Goal: Task Accomplishment & Management: Manage account settings

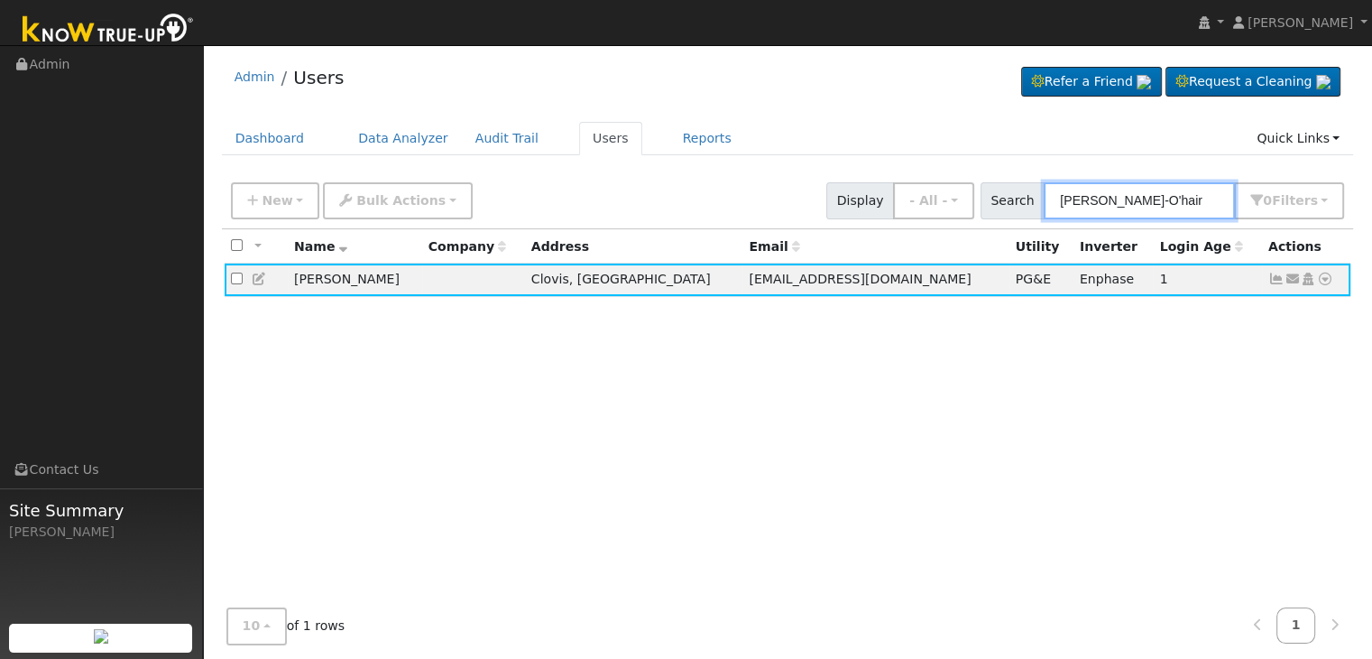
click at [1123, 205] on input "[PERSON_NAME]-O'hair" at bounding box center [1139, 200] width 191 height 37
paste input "[PERSON_NAME] & [PERSON_NAME]"
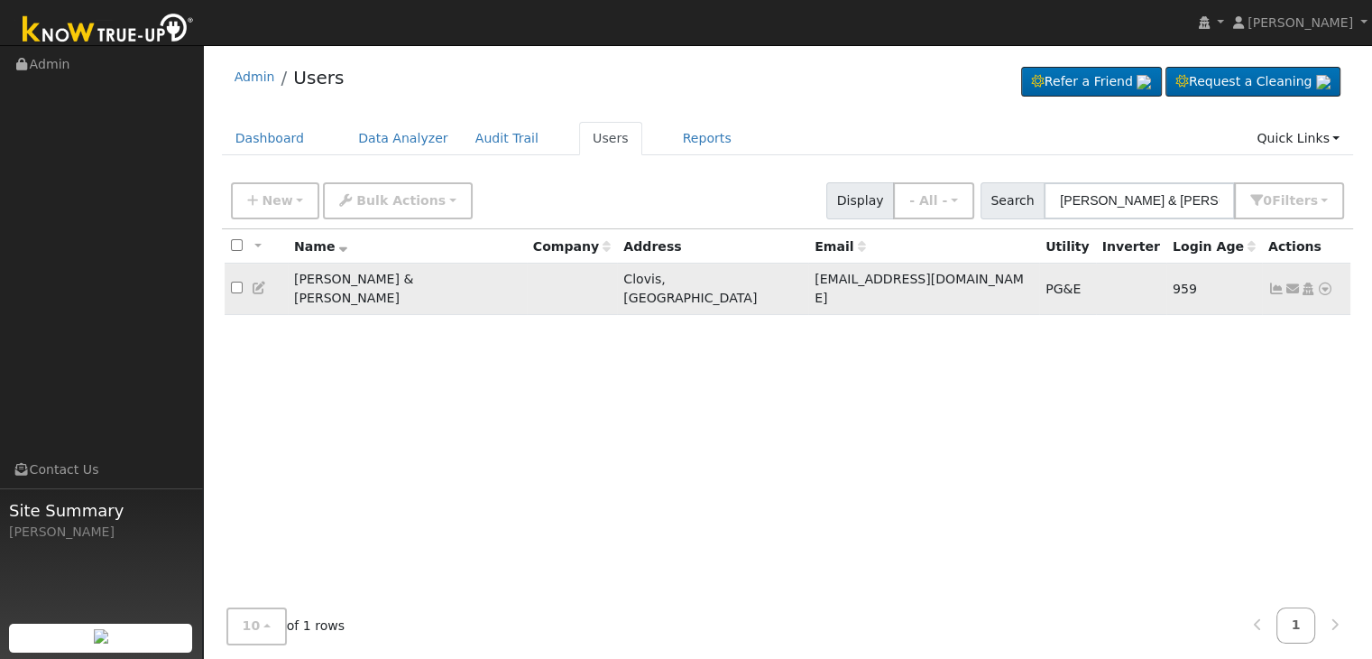
click at [1277, 285] on icon at bounding box center [1277, 288] width 16 height 13
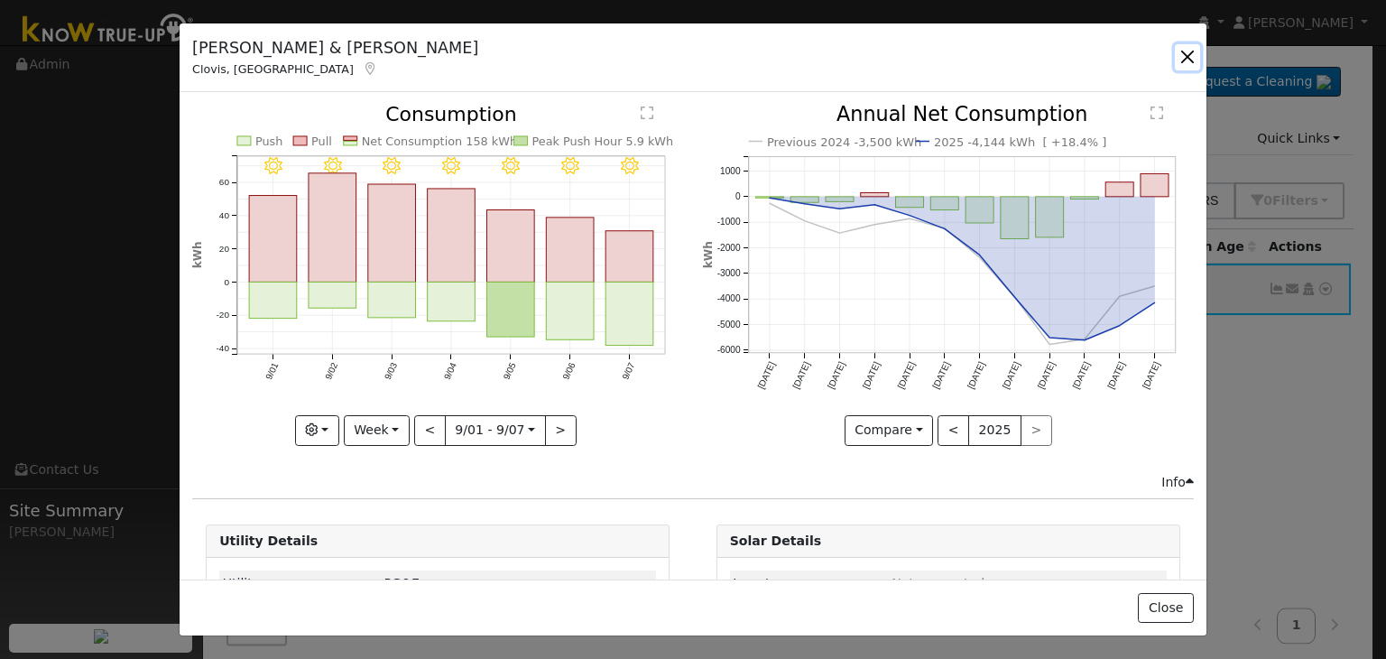
drag, startPoint x: 1183, startPoint y: 54, endPoint x: 1146, endPoint y: 18, distance: 51.7
click at [1183, 54] on button "button" at bounding box center [1187, 56] width 25 height 25
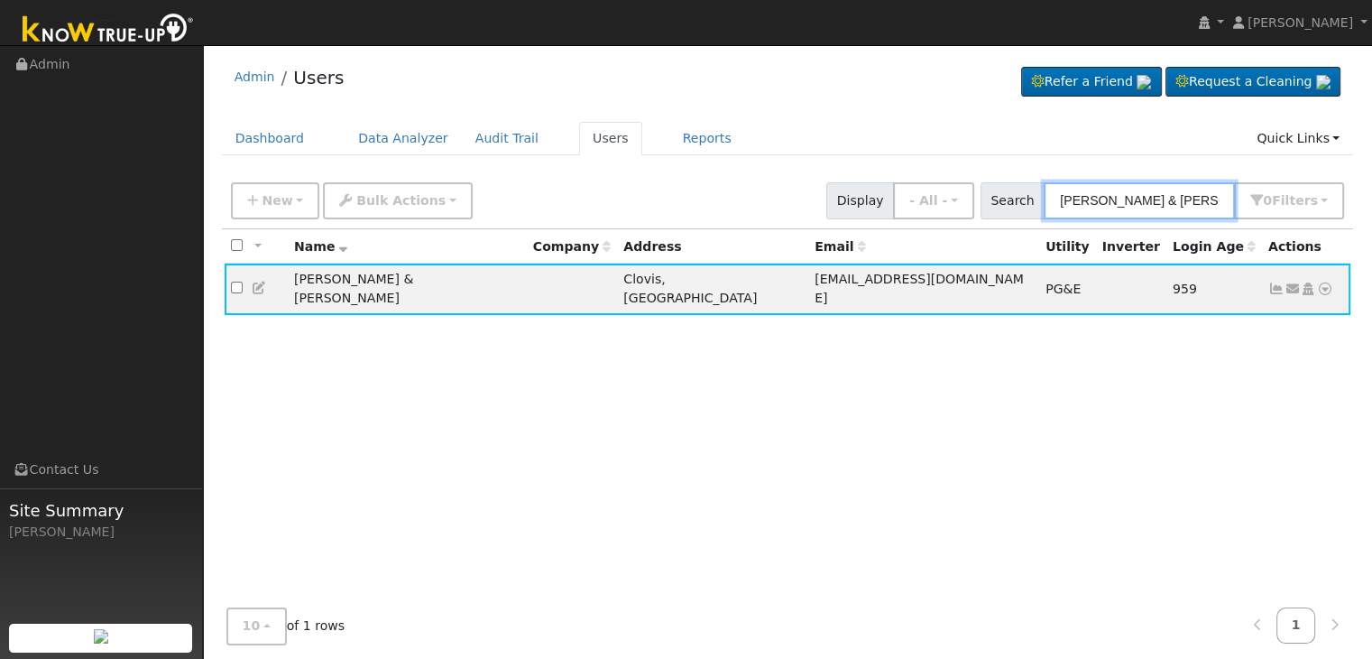
click at [1169, 193] on input "[PERSON_NAME] & [PERSON_NAME]" at bounding box center [1139, 200] width 191 height 37
paste input "[PERSON_NAME]"
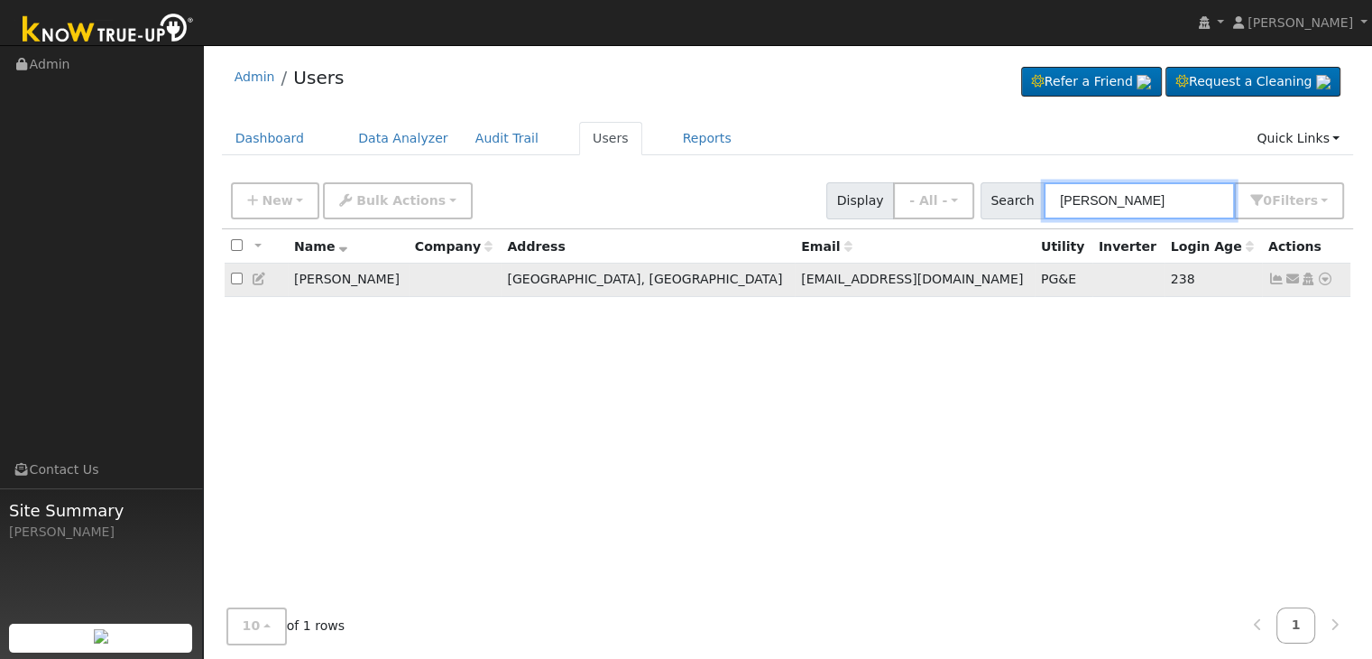
type input "[PERSON_NAME]"
click at [1271, 282] on icon at bounding box center [1277, 278] width 16 height 13
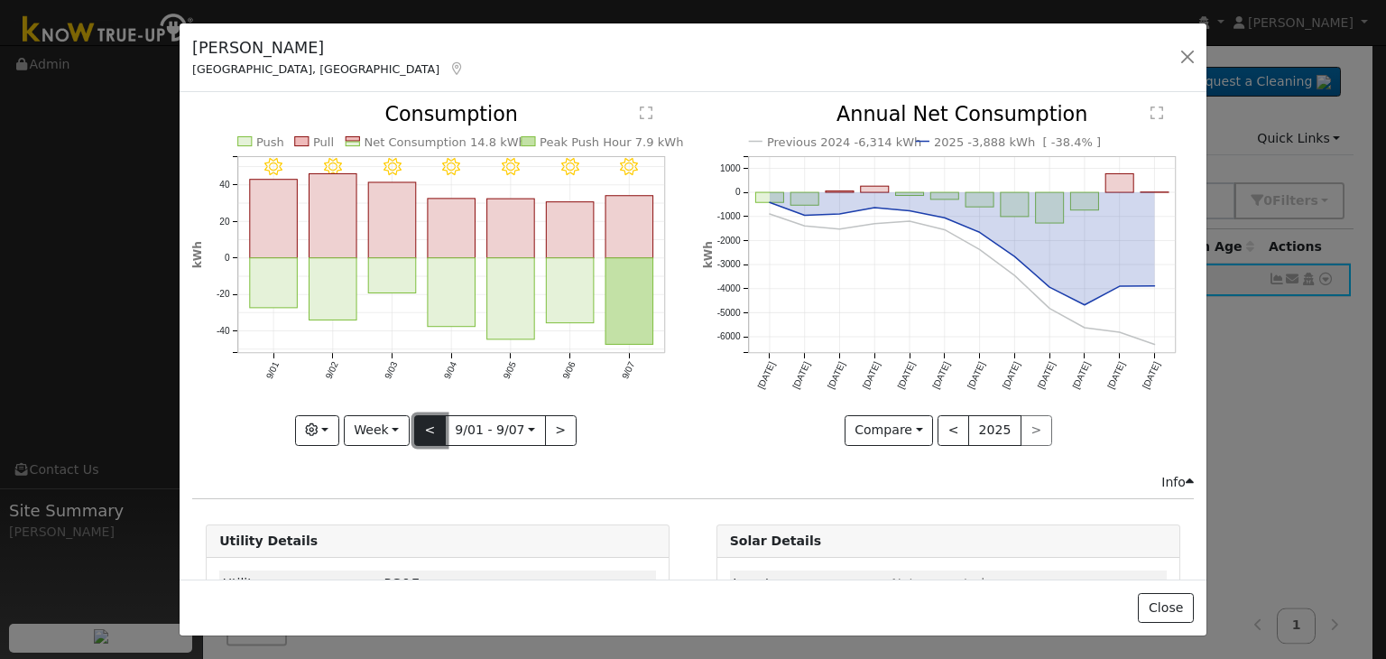
click at [419, 434] on button "<" at bounding box center [430, 430] width 32 height 31
click at [0, 0] on div at bounding box center [0, 0] width 0 height 0
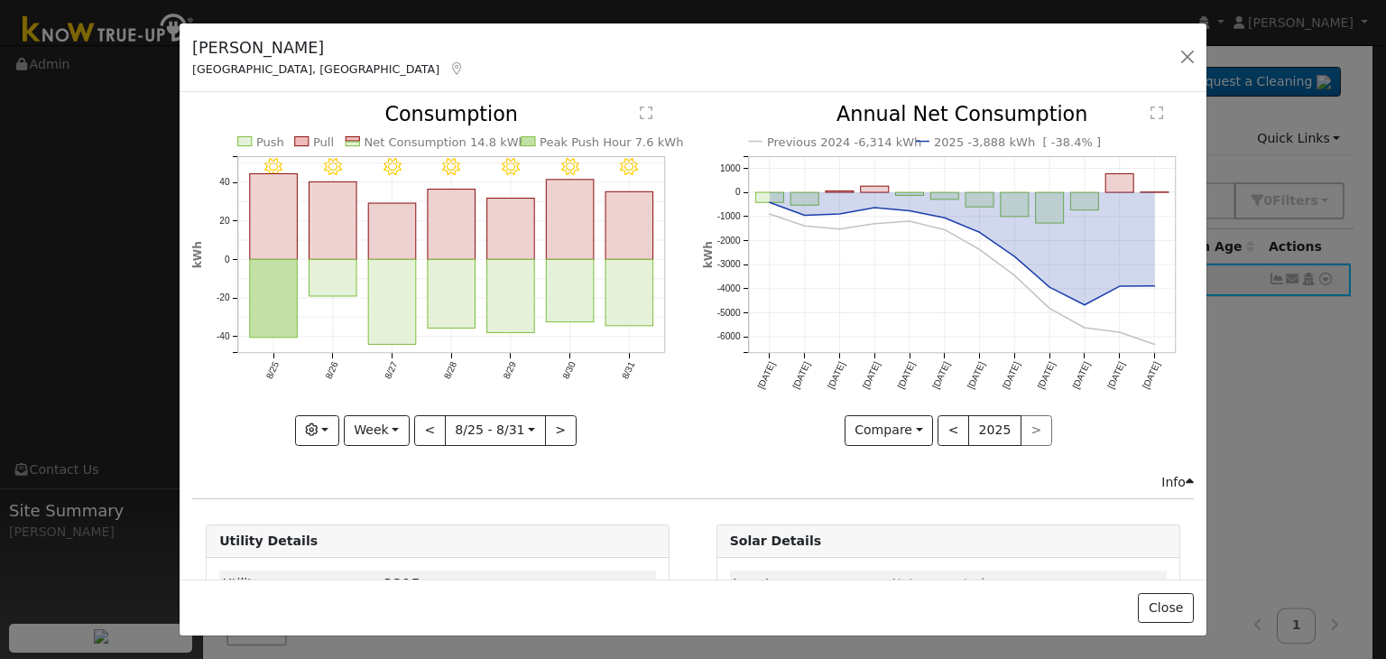
click at [425, 427] on div at bounding box center [437, 275] width 491 height 340
click at [425, 427] on button "<" at bounding box center [430, 430] width 32 height 31
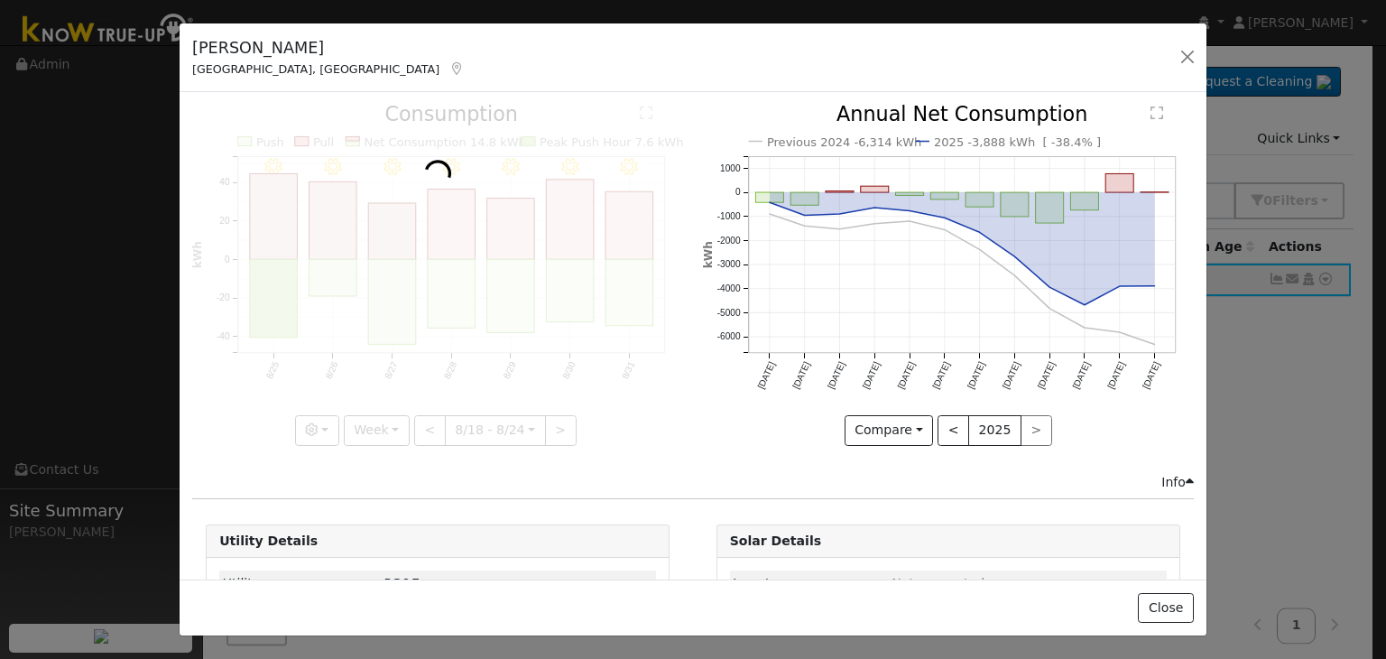
click at [425, 427] on div at bounding box center [437, 275] width 491 height 340
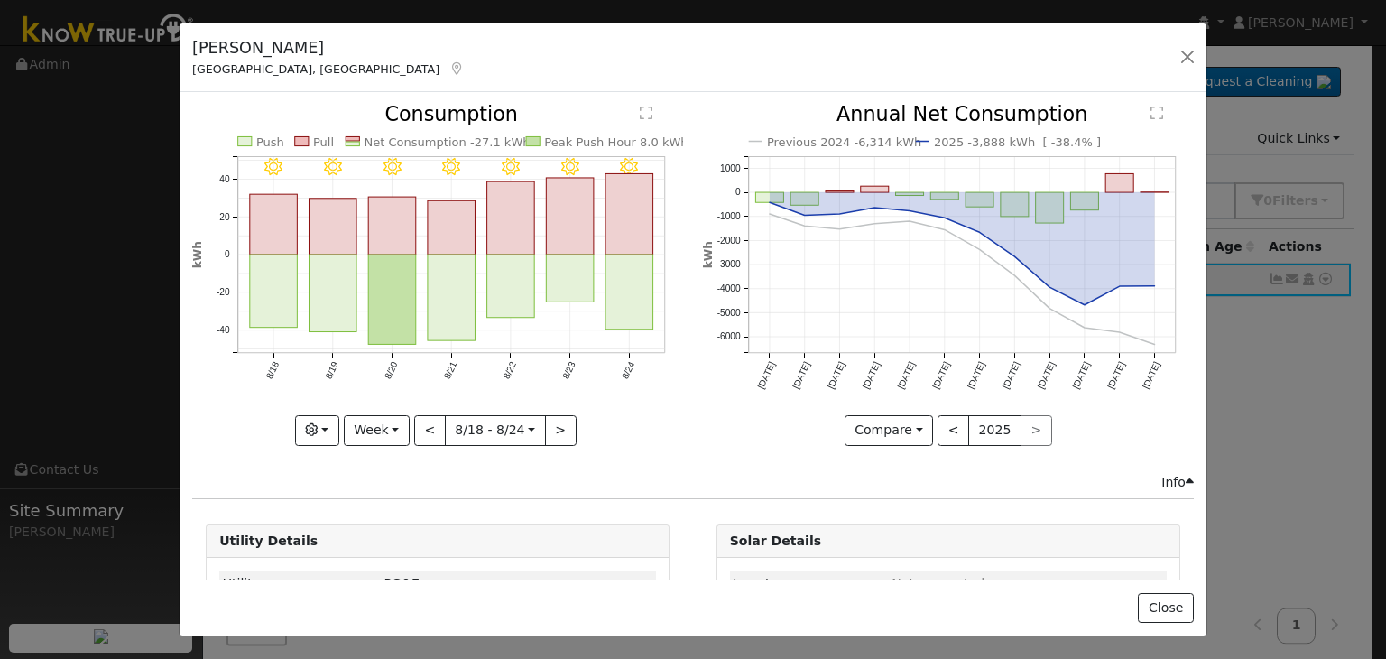
click at [425, 427] on div at bounding box center [437, 275] width 491 height 340
click at [425, 427] on button "<" at bounding box center [430, 430] width 32 height 31
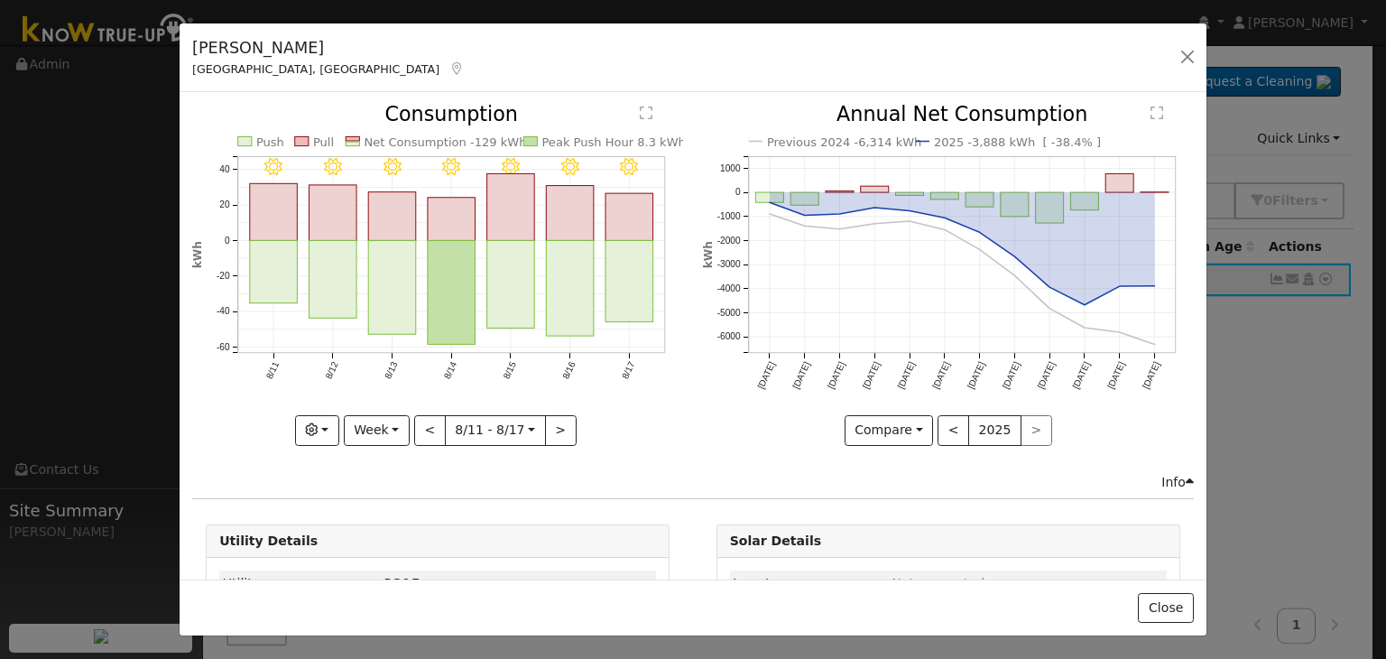
click at [425, 427] on div at bounding box center [437, 275] width 491 height 340
click at [425, 427] on div "8/17 - Clear 8/16 - Clear 8/15 - Clear 8/14 - Clear 8/13 - Clear 8/12 - Clear 8…" at bounding box center [437, 275] width 491 height 340
click at [425, 427] on button "<" at bounding box center [430, 430] width 32 height 31
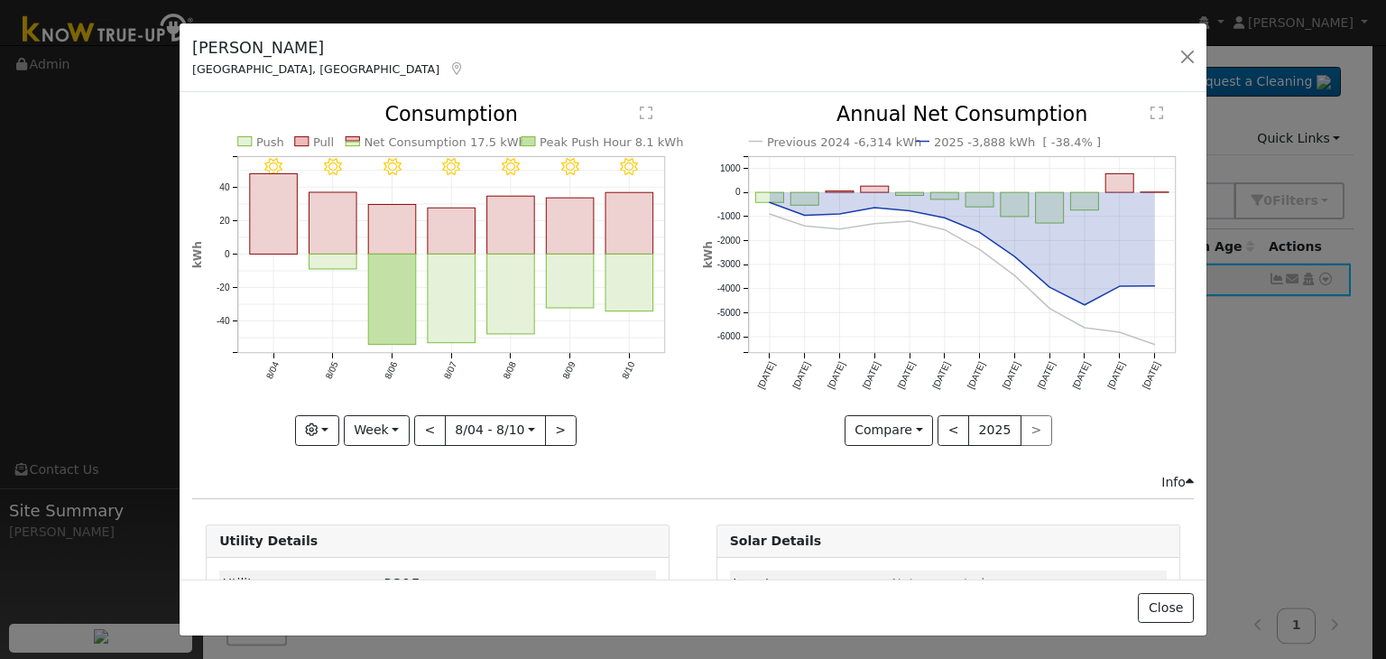
click at [425, 427] on div at bounding box center [437, 275] width 491 height 340
click at [425, 427] on div "8/10 - Clear 8/09 - Clear 8/08 - Clear 8/07 - Clear 8/06 - Clear 8/05 - Clear 8…" at bounding box center [437, 275] width 491 height 340
click at [425, 427] on button "<" at bounding box center [430, 430] width 32 height 31
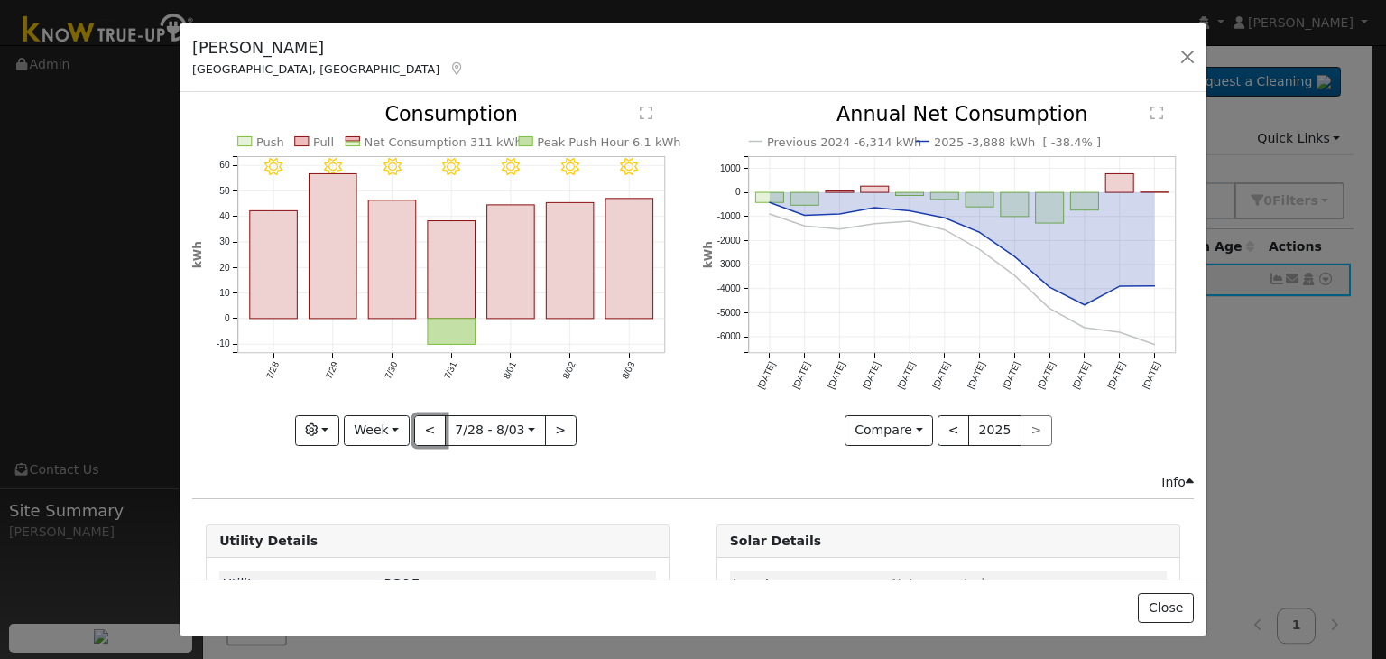
click at [425, 427] on button "<" at bounding box center [430, 430] width 32 height 31
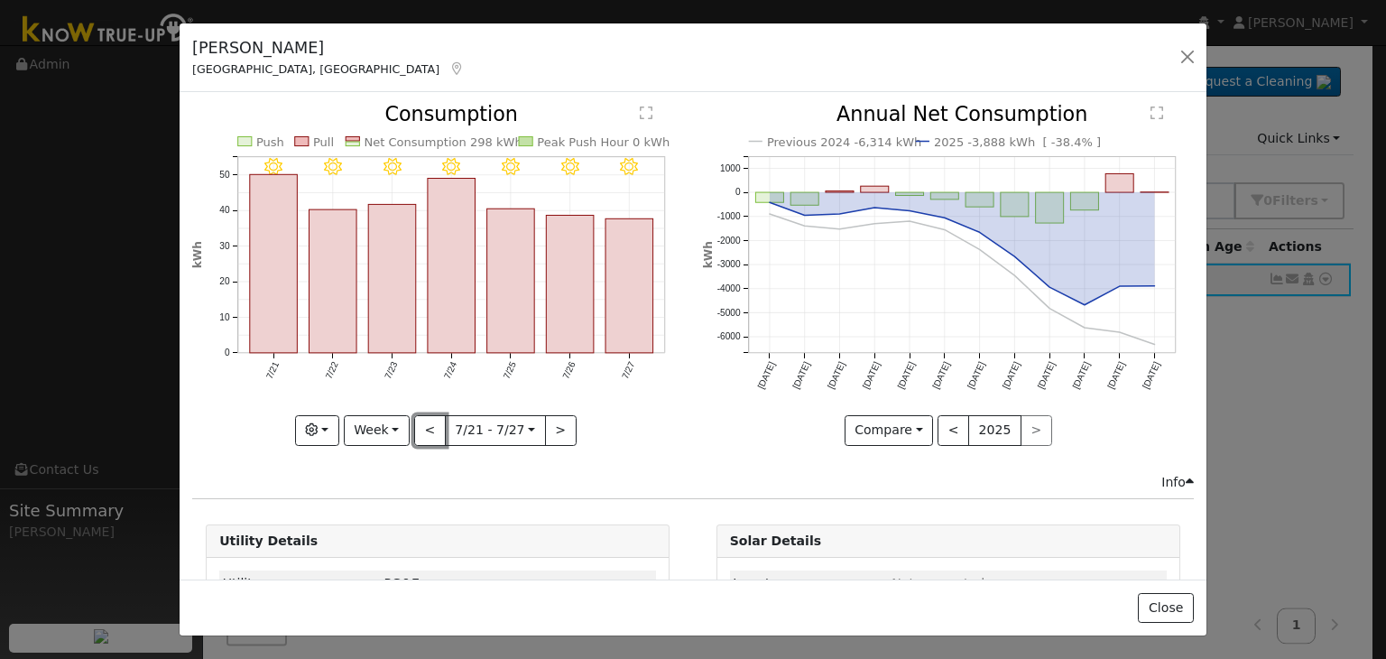
click at [425, 427] on button "<" at bounding box center [430, 430] width 32 height 31
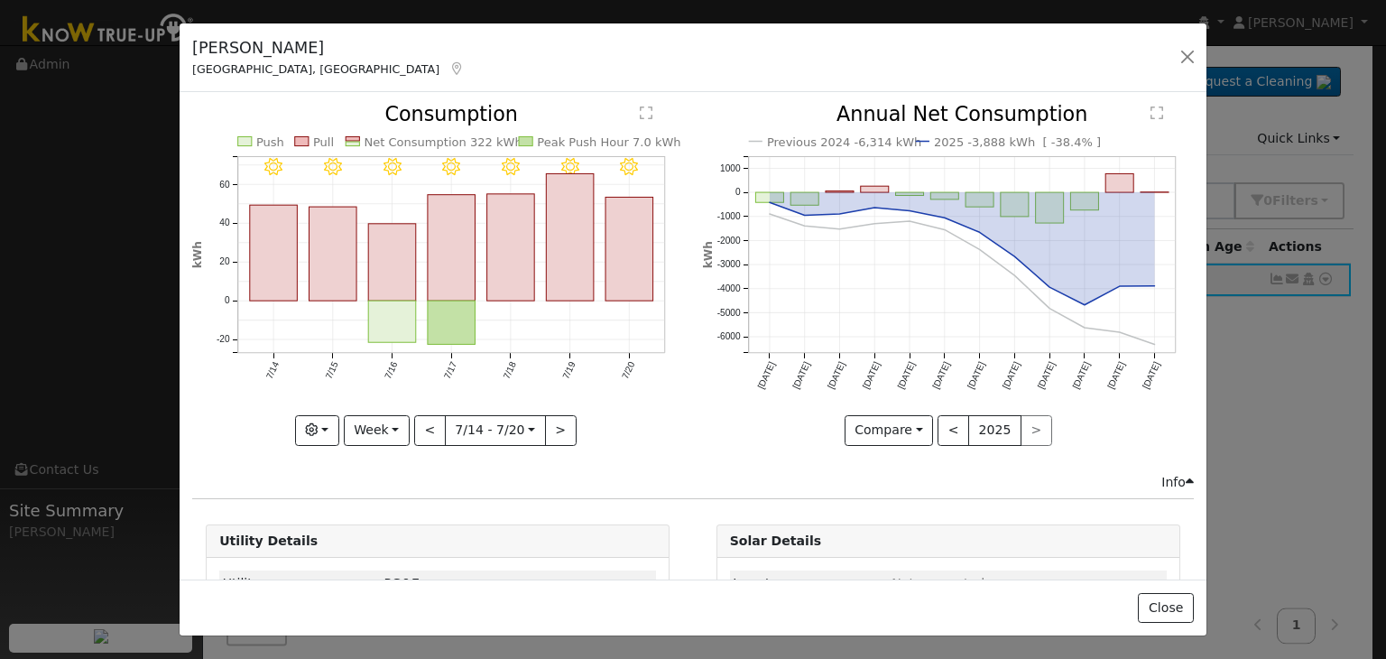
click at [425, 427] on div "7/20 - Clear 7/19 - Clear 7/18 - Clear 7/17 - Clear 7/16 - Clear 7/15 - Clear 7…" at bounding box center [437, 275] width 491 height 340
click at [425, 427] on button "<" at bounding box center [430, 430] width 32 height 31
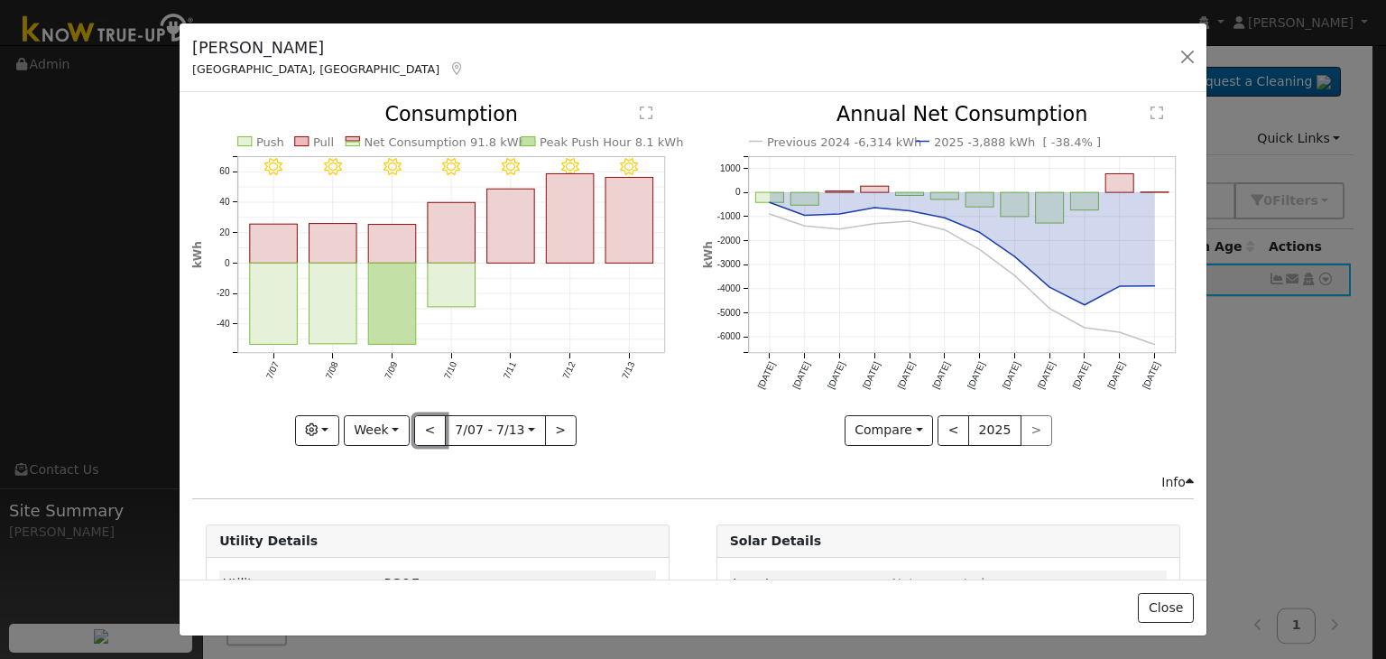
click at [425, 427] on button "<" at bounding box center [430, 430] width 32 height 31
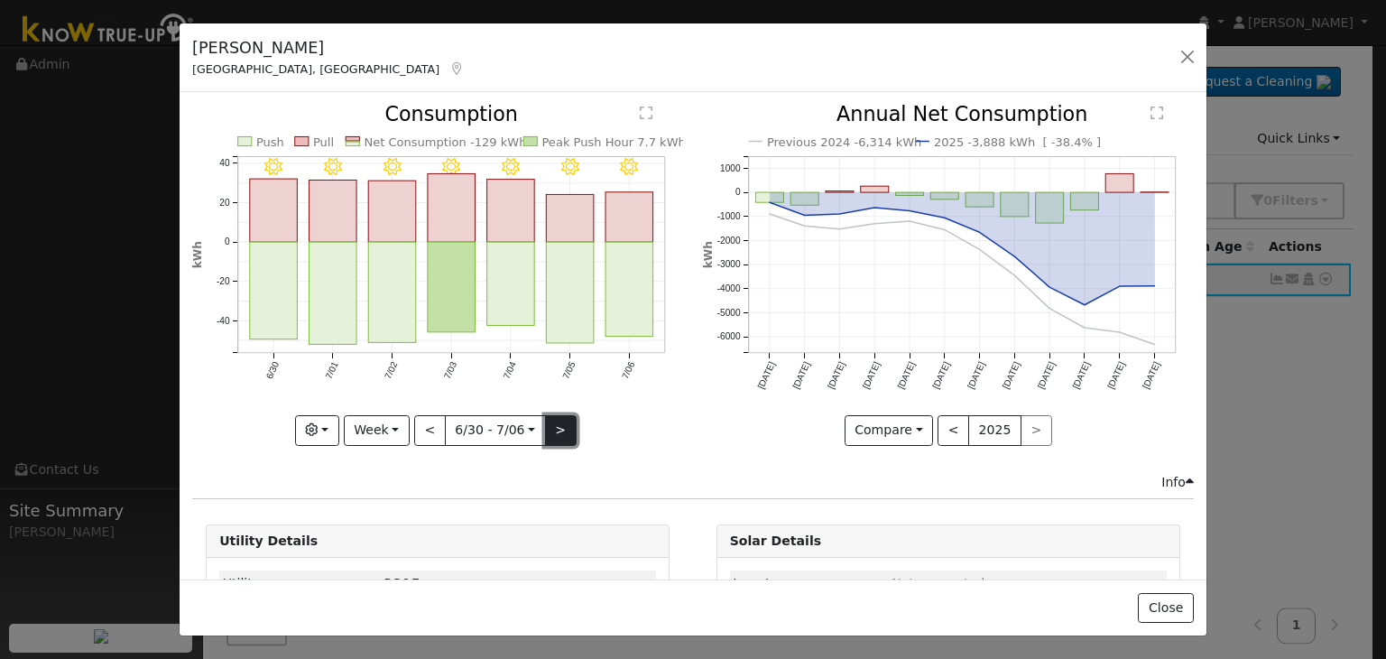
click at [556, 424] on button ">" at bounding box center [561, 430] width 32 height 31
type input "[DATE]"
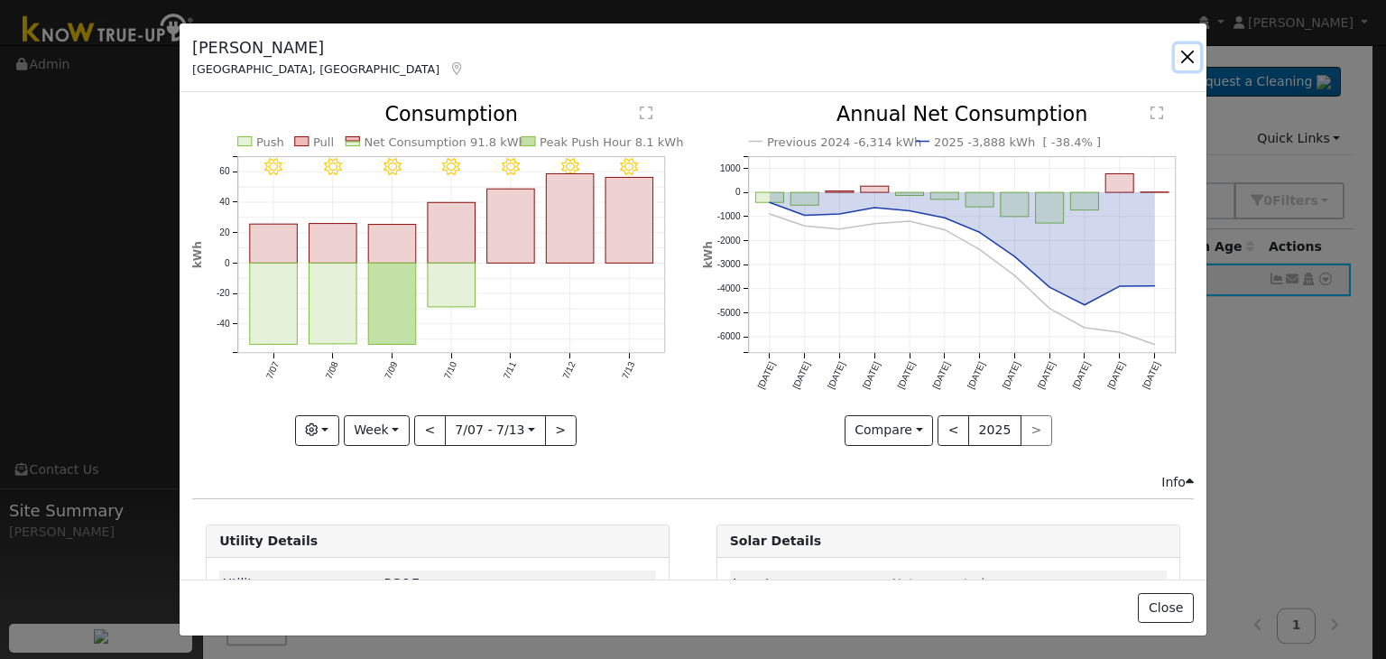
drag, startPoint x: 1190, startPoint y: 55, endPoint x: 1073, endPoint y: 8, distance: 126.3
click at [1190, 55] on button "button" at bounding box center [1187, 56] width 25 height 25
